Goal: Check status

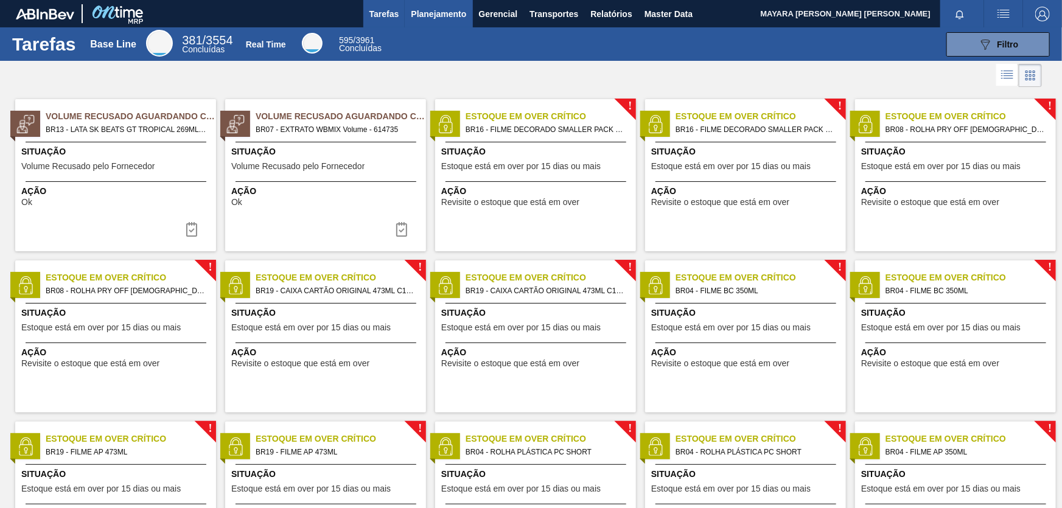
click at [455, 18] on span "Planejamento" at bounding box center [438, 14] width 55 height 15
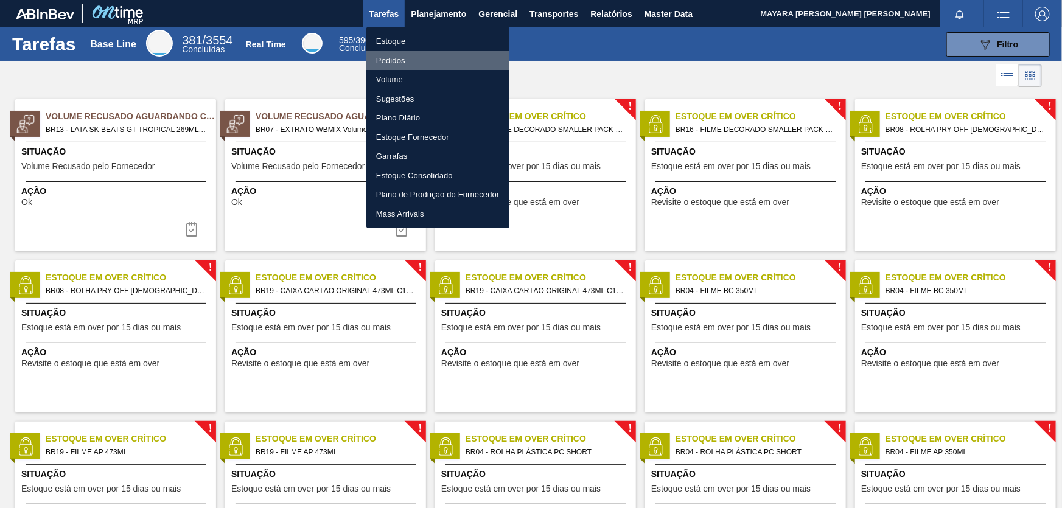
click at [389, 57] on li "Pedidos" at bounding box center [437, 60] width 143 height 19
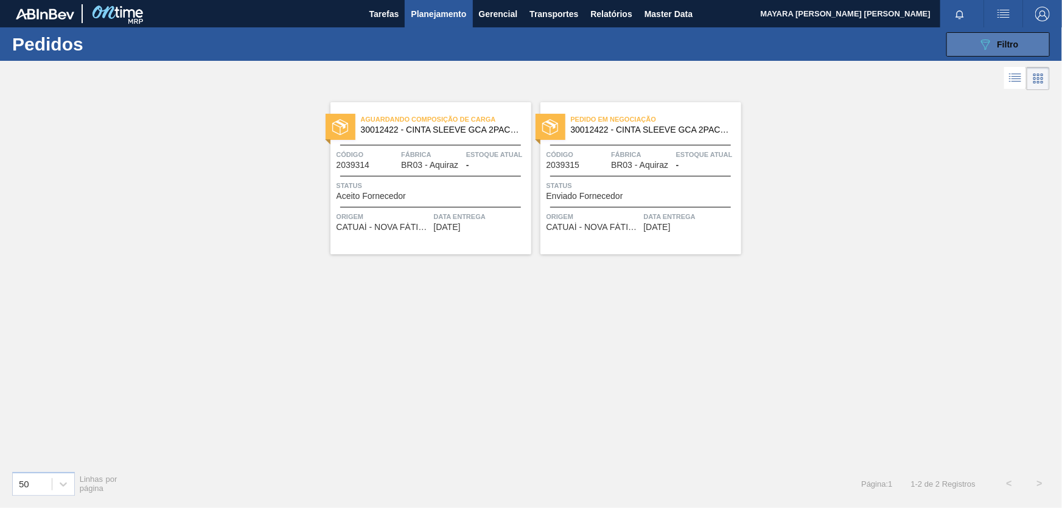
click at [990, 44] on icon "089F7B8B-B2A5-4AFE-B5C0-19BA573D28AC" at bounding box center [985, 44] width 15 height 15
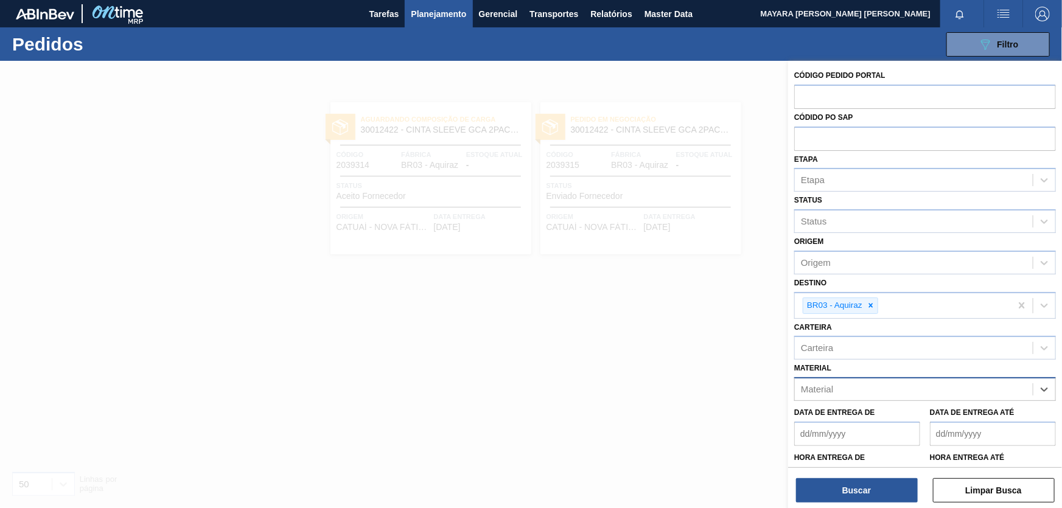
paste input "20005594"
type input "20005594"
drag, startPoint x: 944, startPoint y: 416, endPoint x: 938, endPoint y: 419, distance: 7.1
click at [944, 416] on div "20005594 - ROT FRONT BRAHMA DM 300 429 CX96MIL" at bounding box center [925, 419] width 262 height 23
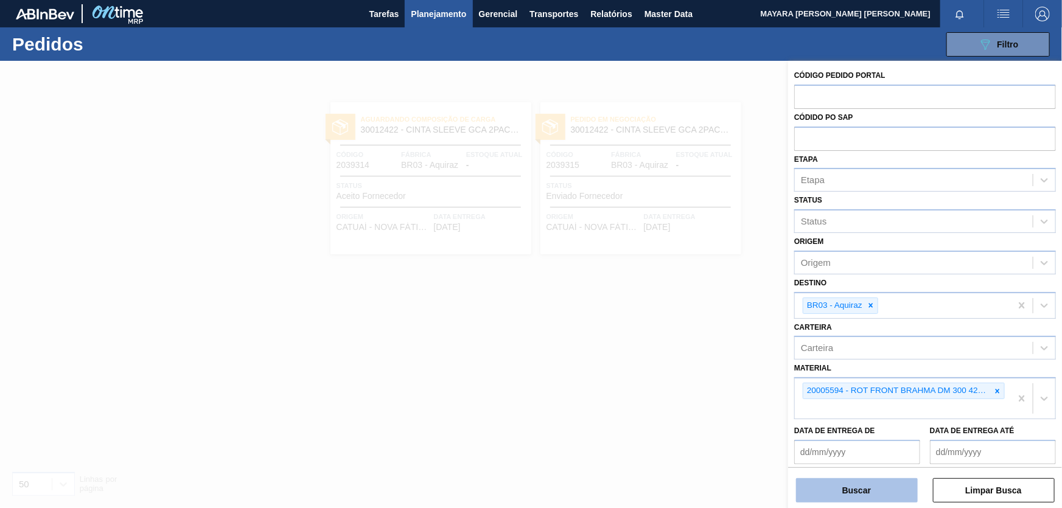
click at [861, 487] on button "Buscar" at bounding box center [857, 490] width 122 height 24
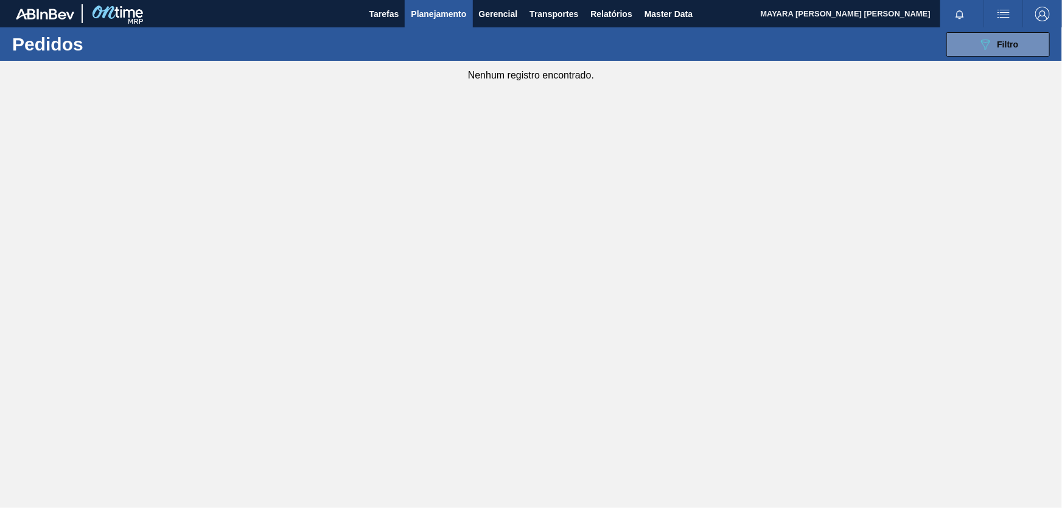
click at [454, 13] on span "Planejamento" at bounding box center [438, 14] width 55 height 15
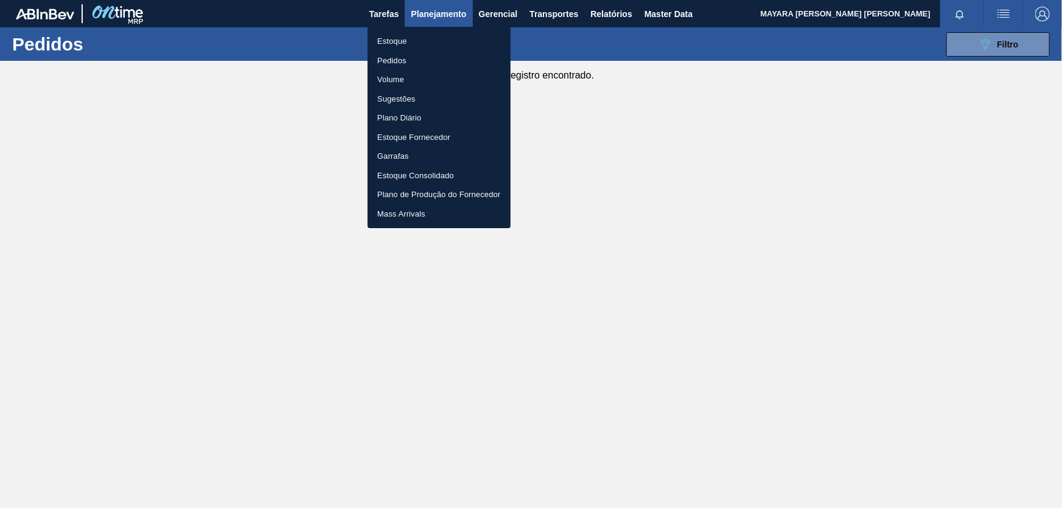
click at [442, 66] on li "Pedidos" at bounding box center [438, 60] width 143 height 19
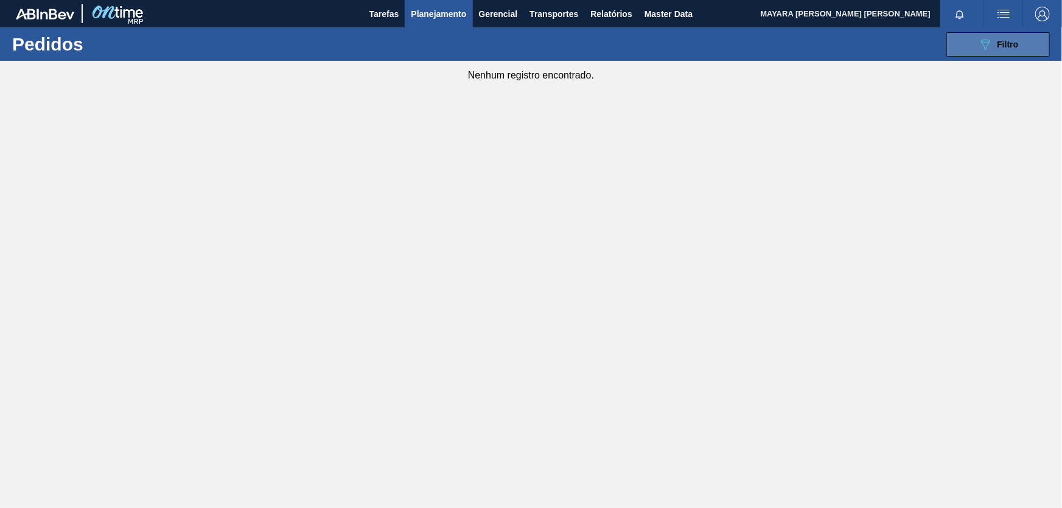
click at [1006, 33] on button "089F7B8B-B2A5-4AFE-B5C0-19BA573D28AC Filtro" at bounding box center [997, 44] width 103 height 24
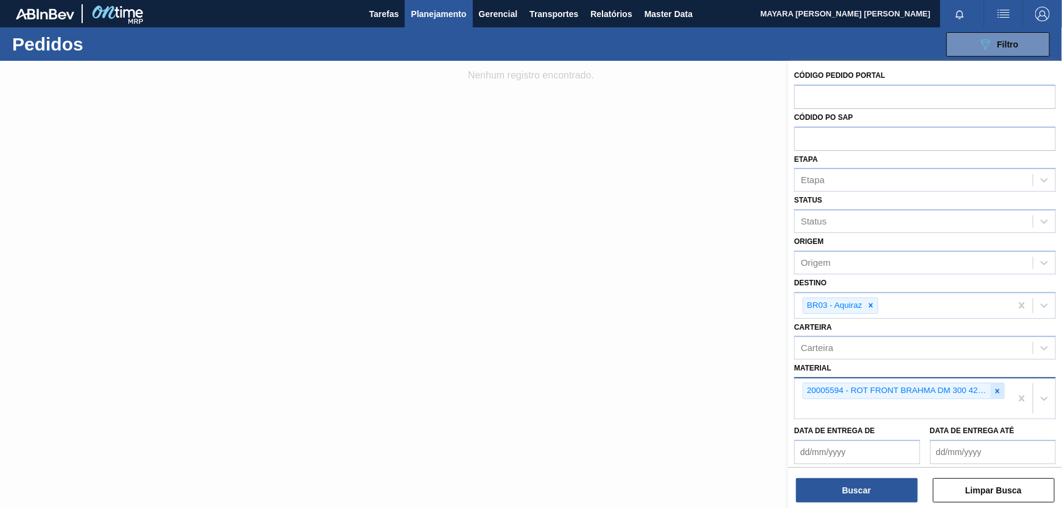
click at [998, 389] on icon at bounding box center [997, 391] width 9 height 9
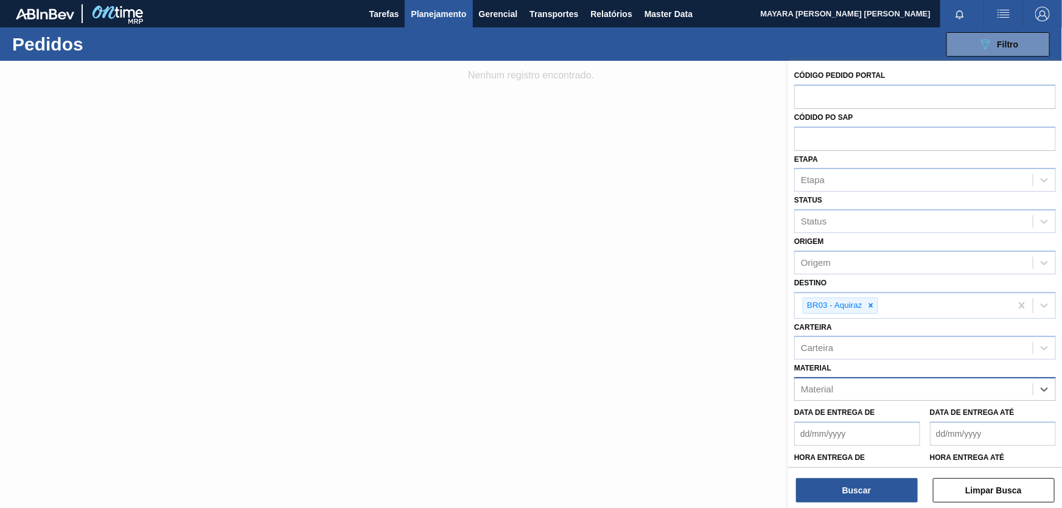
paste input "30012546"
type input "30012546"
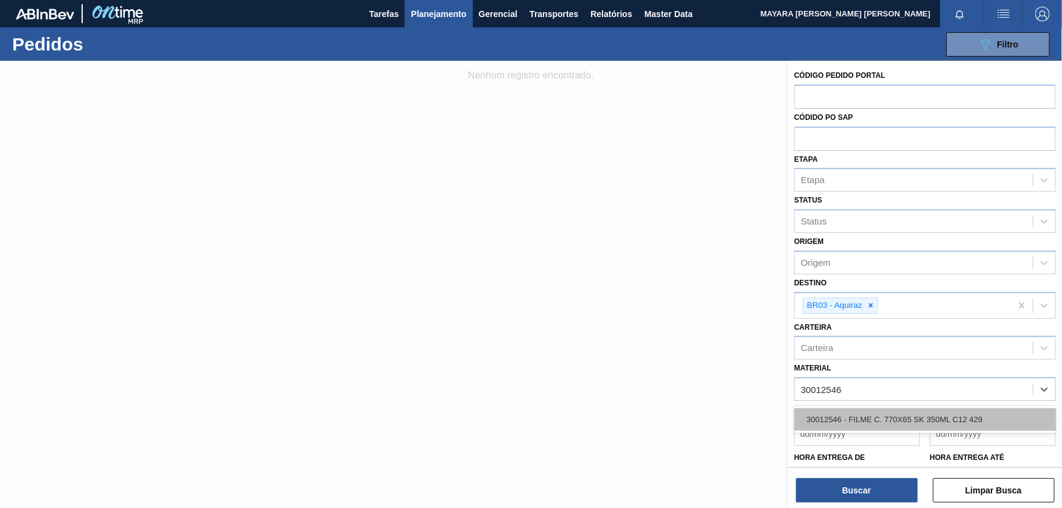
click at [973, 419] on div "30012546 - FILME C. 770X65 SK 350ML C12 429" at bounding box center [925, 419] width 262 height 23
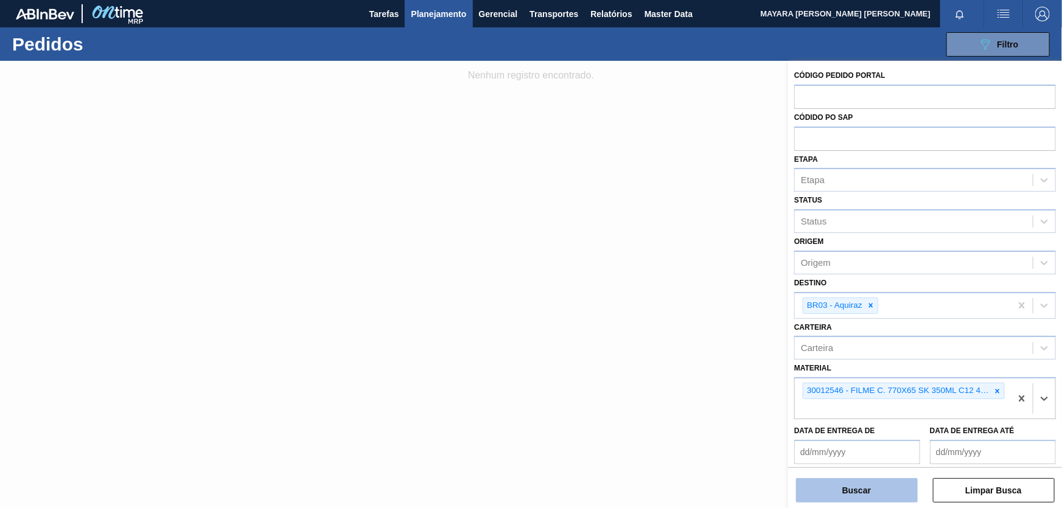
click at [862, 492] on button "Buscar" at bounding box center [857, 490] width 122 height 24
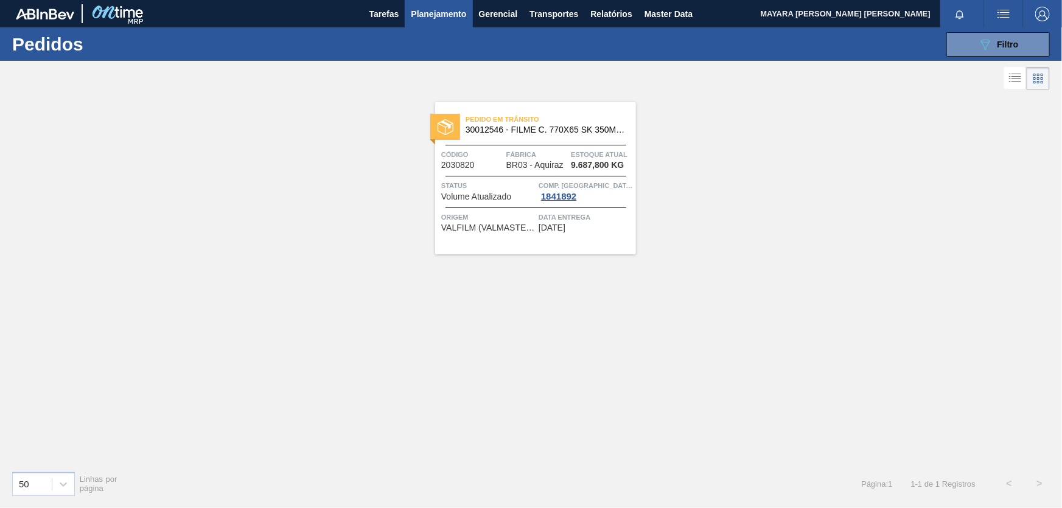
click at [495, 162] on div "Código 2030820" at bounding box center [472, 158] width 62 height 21
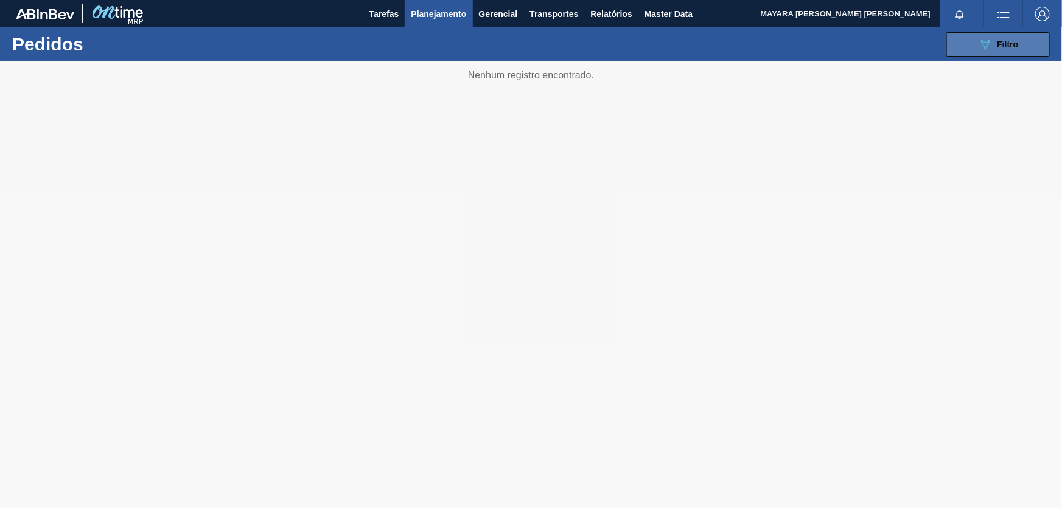
click at [984, 47] on icon at bounding box center [985, 45] width 9 height 10
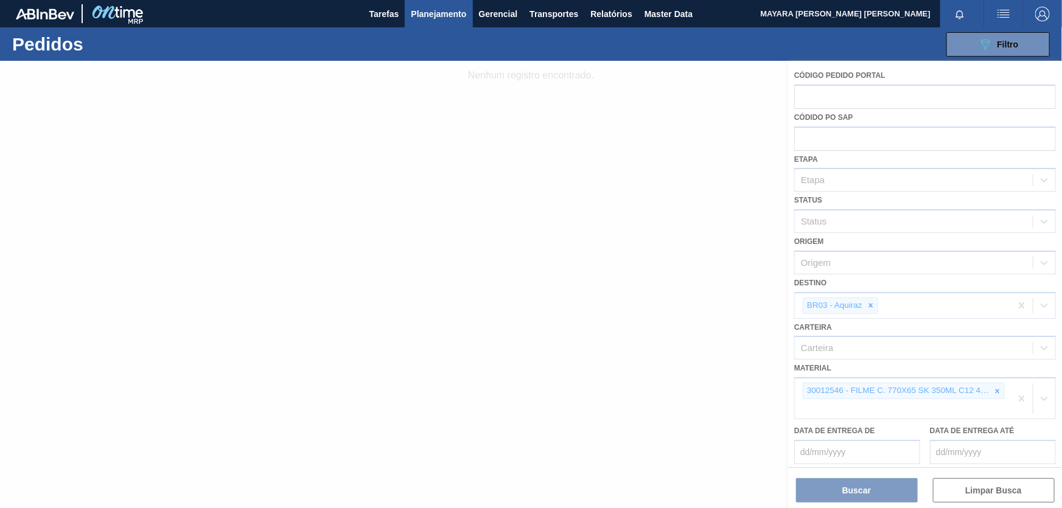
click at [1019, 397] on div at bounding box center [531, 284] width 1062 height 447
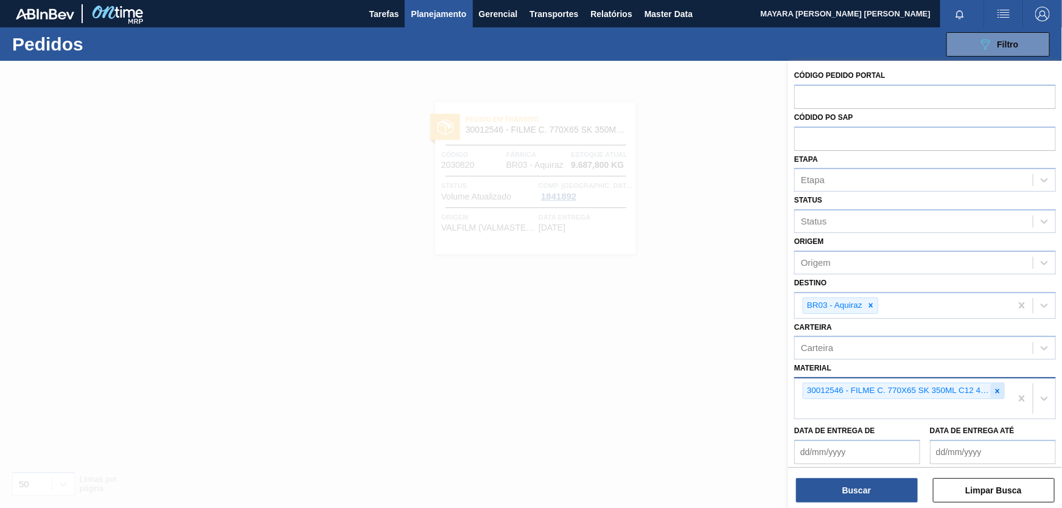
click at [999, 388] on icon at bounding box center [997, 391] width 9 height 9
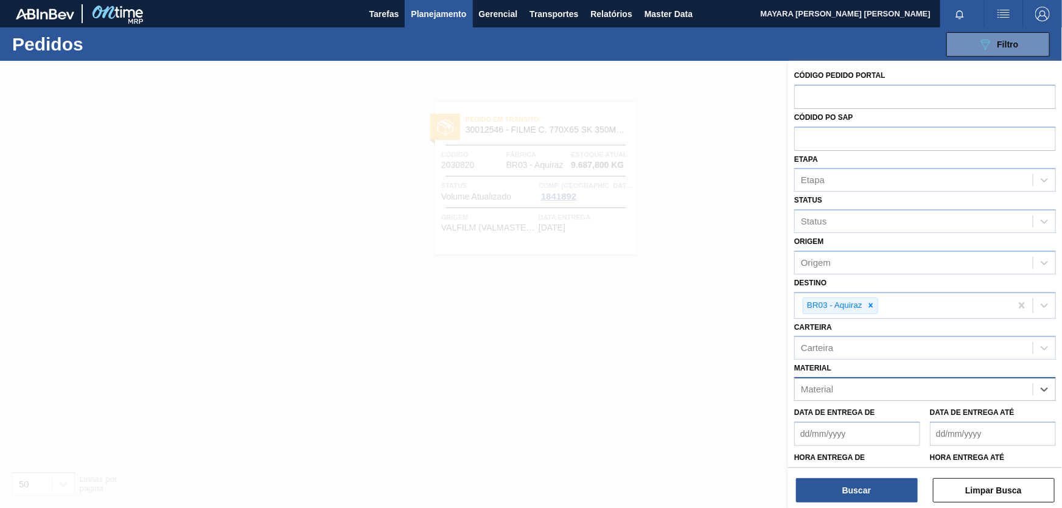
paste input "30012565"
type input "30012565"
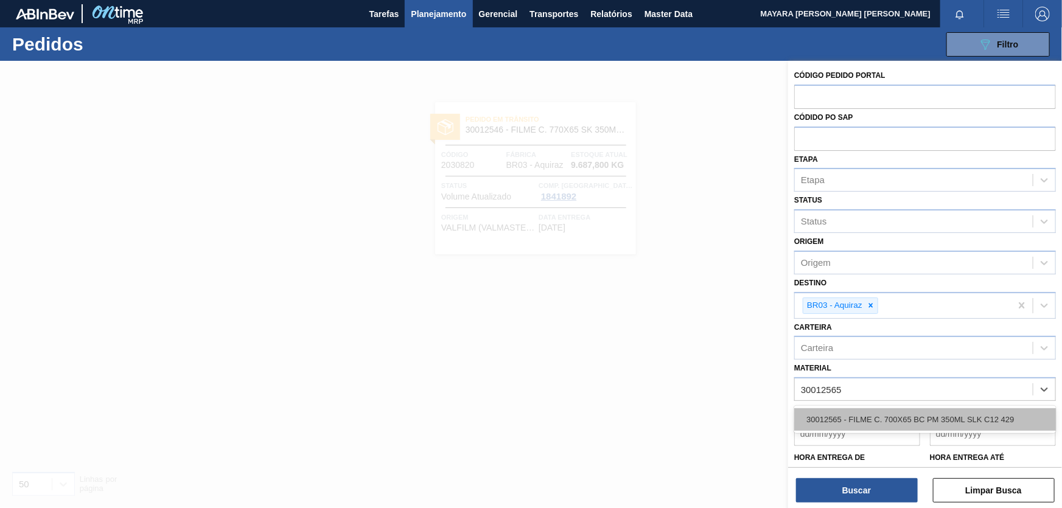
click at [984, 412] on div "30012565 - FILME C. 700X65 BC PM 350ML SLK C12 429" at bounding box center [925, 419] width 262 height 23
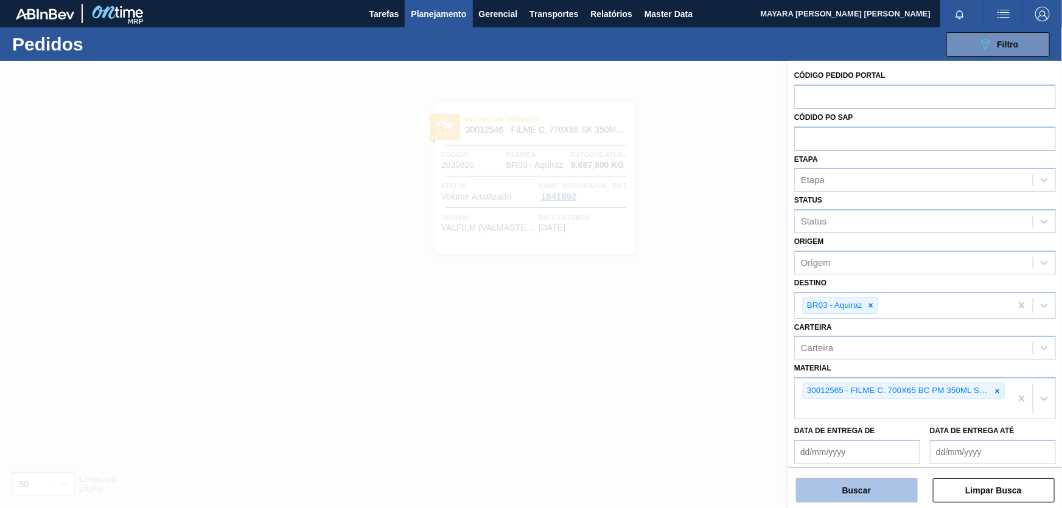
click at [874, 488] on button "Buscar" at bounding box center [857, 490] width 122 height 24
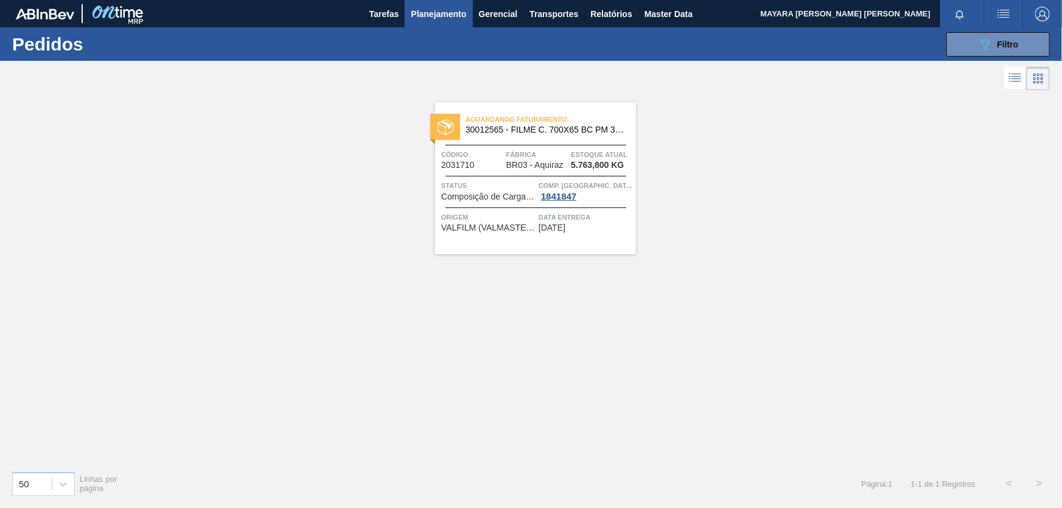
click at [493, 186] on span "Status" at bounding box center [488, 185] width 94 height 12
